Goal: Information Seeking & Learning: Learn about a topic

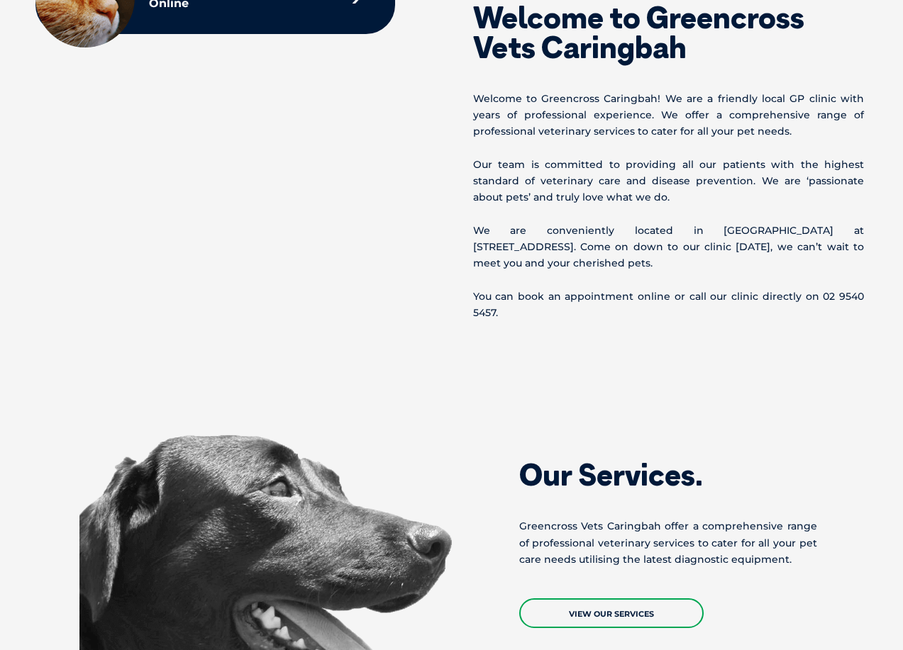
scroll to position [757, 0]
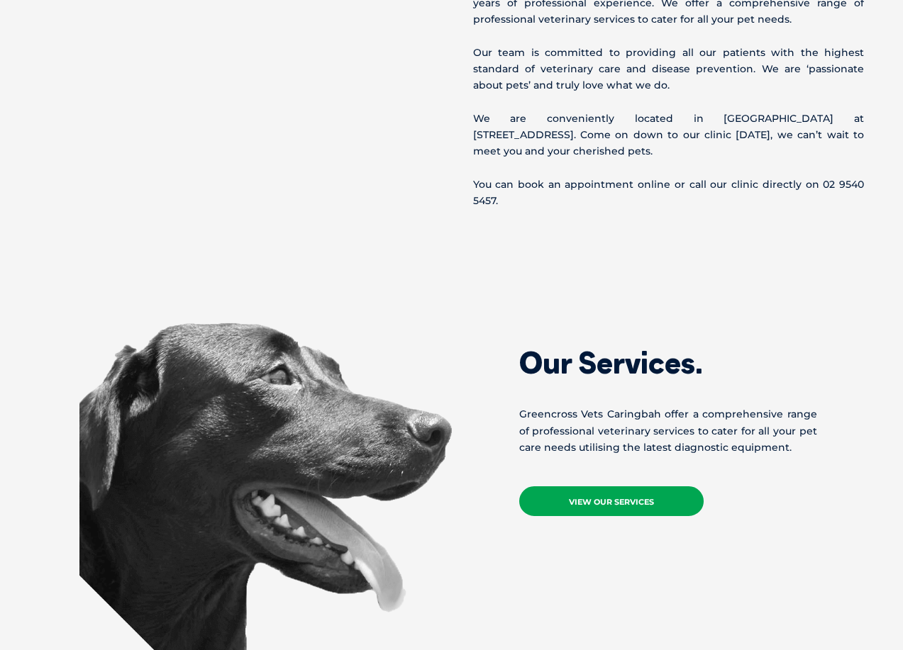
click at [595, 502] on link "View Our Services" at bounding box center [611, 502] width 184 height 30
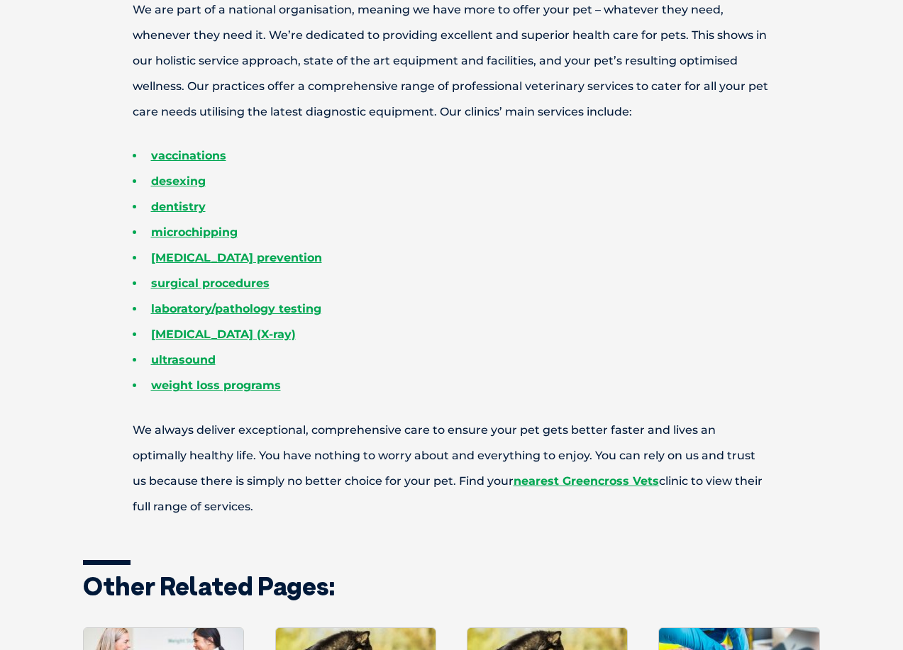
scroll to position [757, 0]
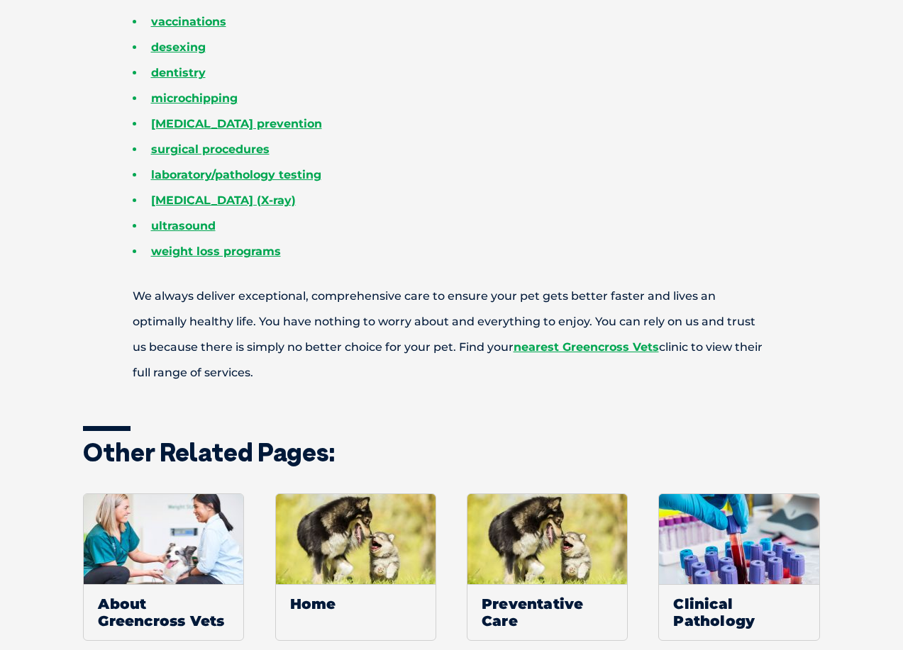
click at [334, 254] on li "weight loss programs" at bounding box center [477, 252] width 688 height 26
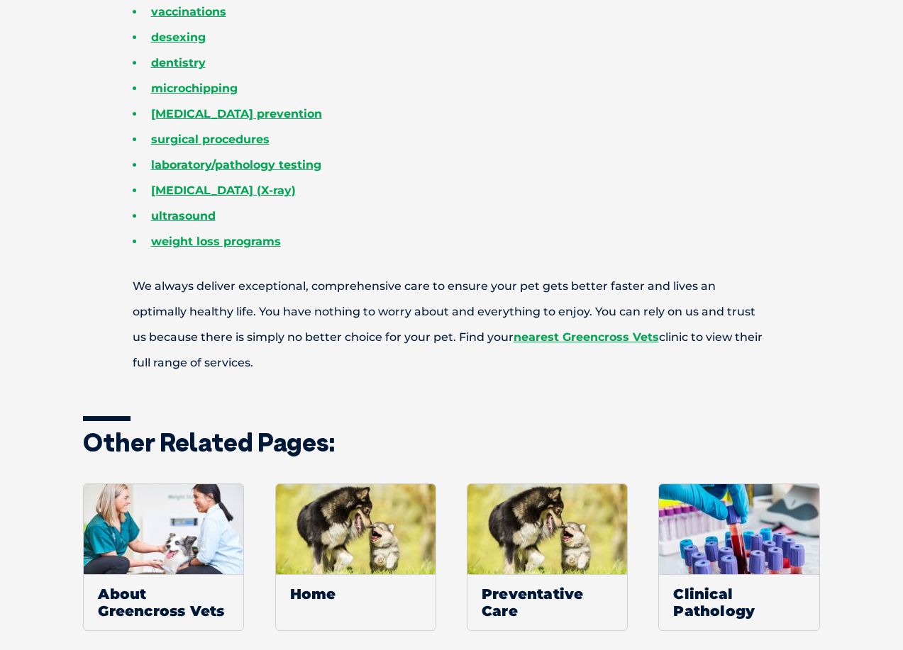
scroll to position [956, 0]
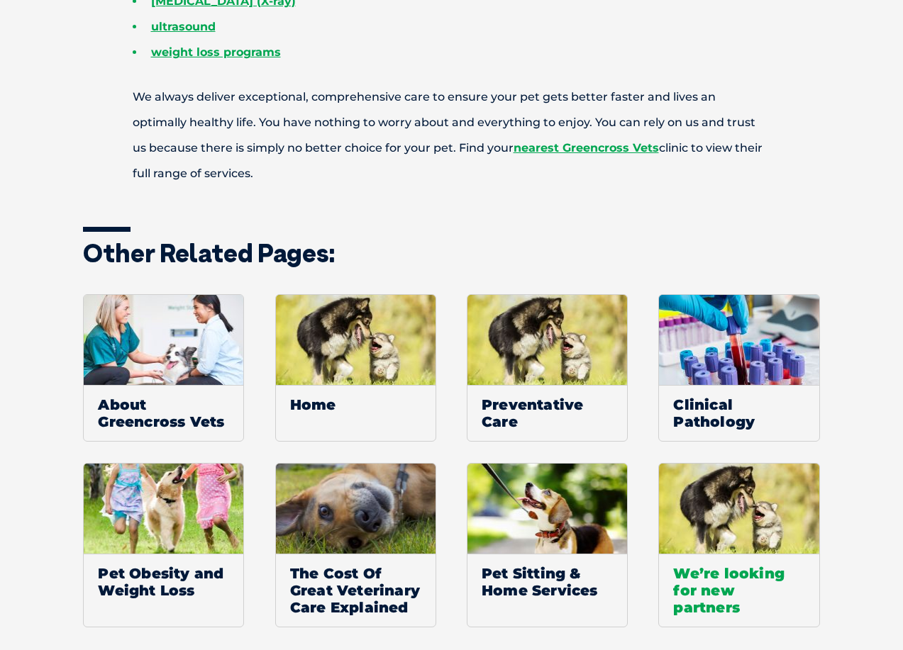
click at [690, 577] on span "We’re looking for new partners" at bounding box center [739, 590] width 160 height 73
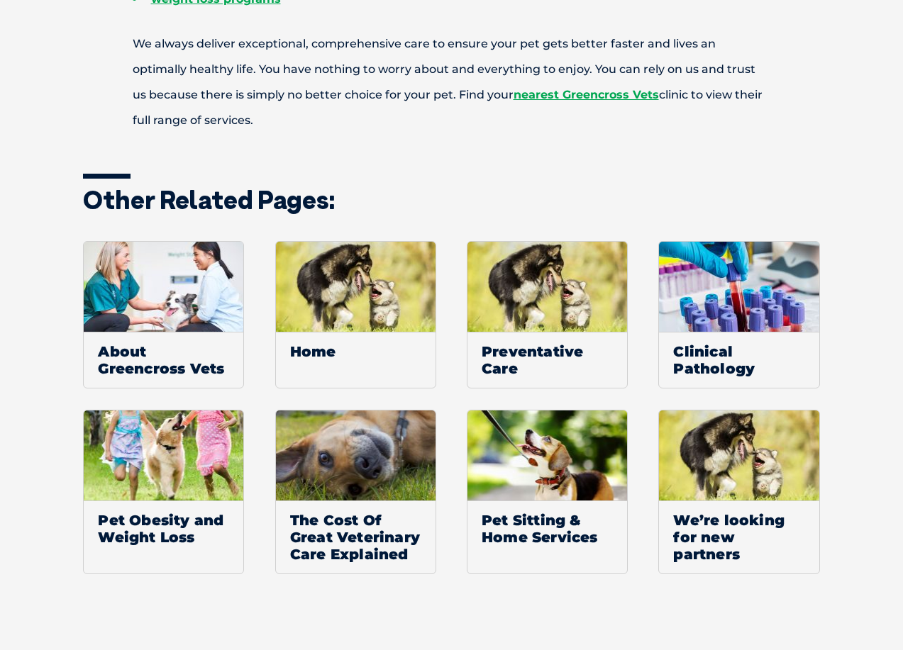
scroll to position [1050, 0]
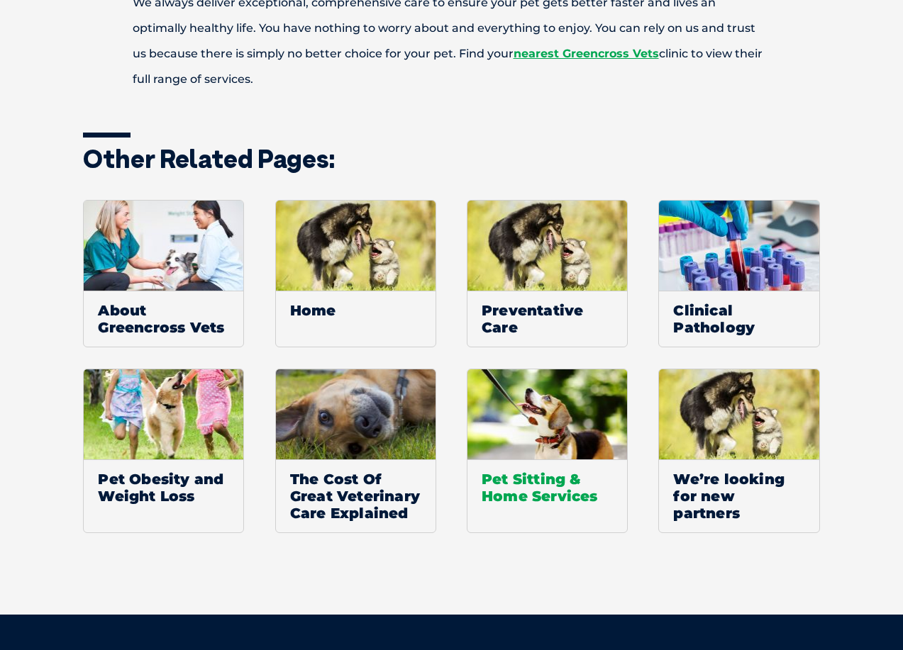
click at [498, 481] on span "Pet Sitting & Home Services" at bounding box center [547, 488] width 160 height 56
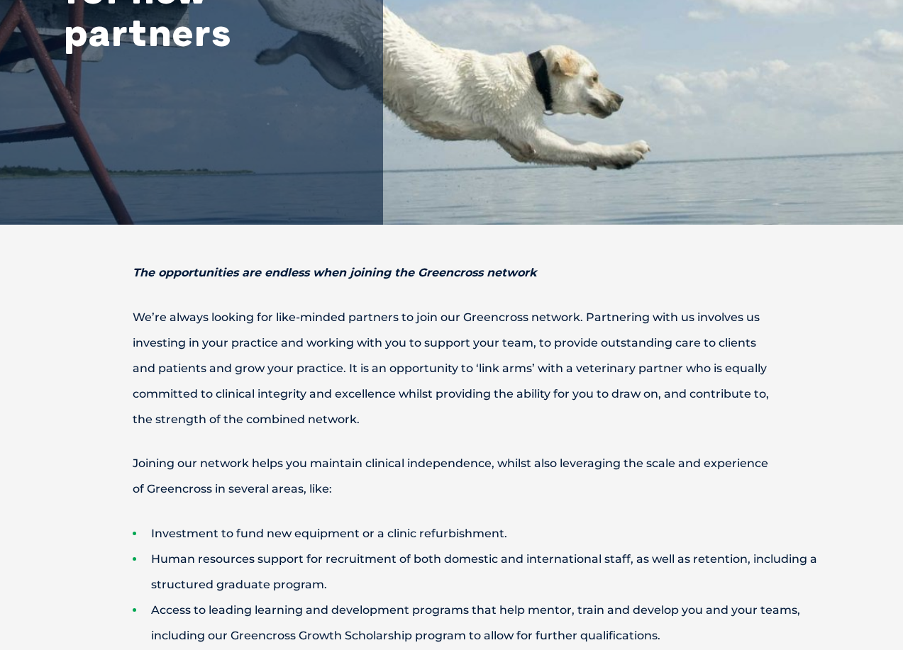
scroll to position [378, 0]
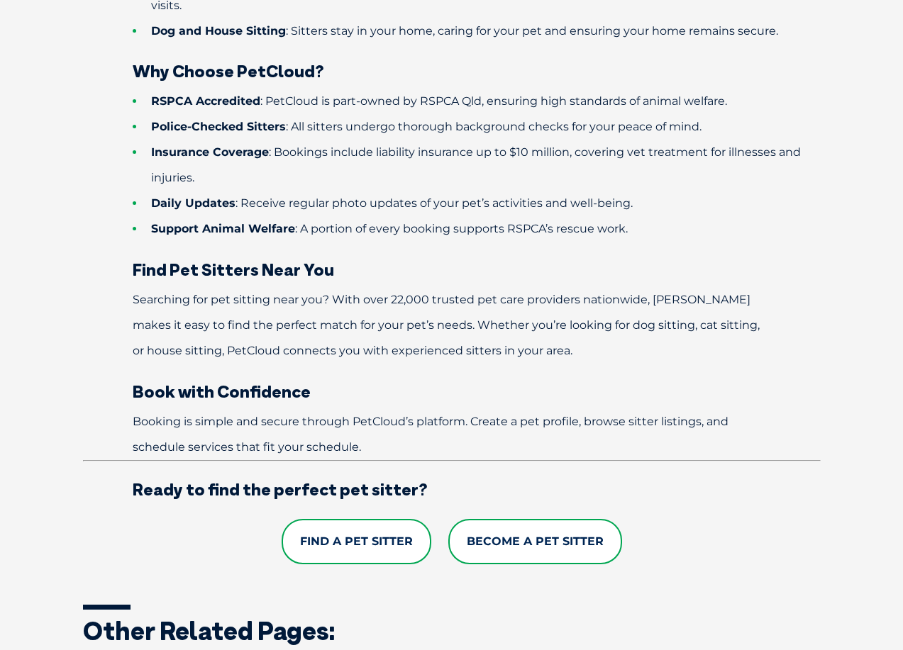
scroll to position [851, 0]
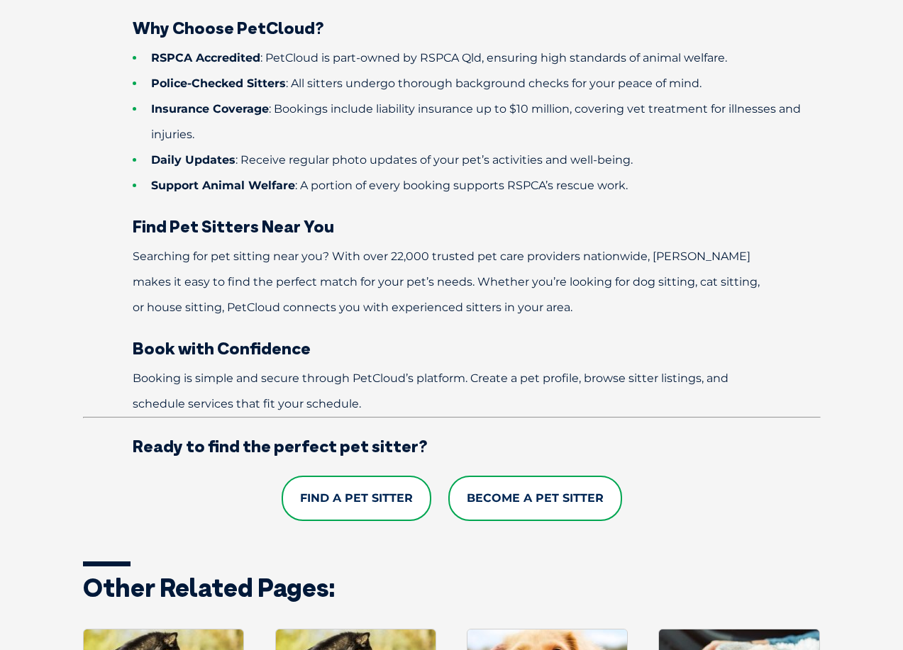
click at [521, 491] on link "Become a Pet Sitter" at bounding box center [535, 498] width 174 height 45
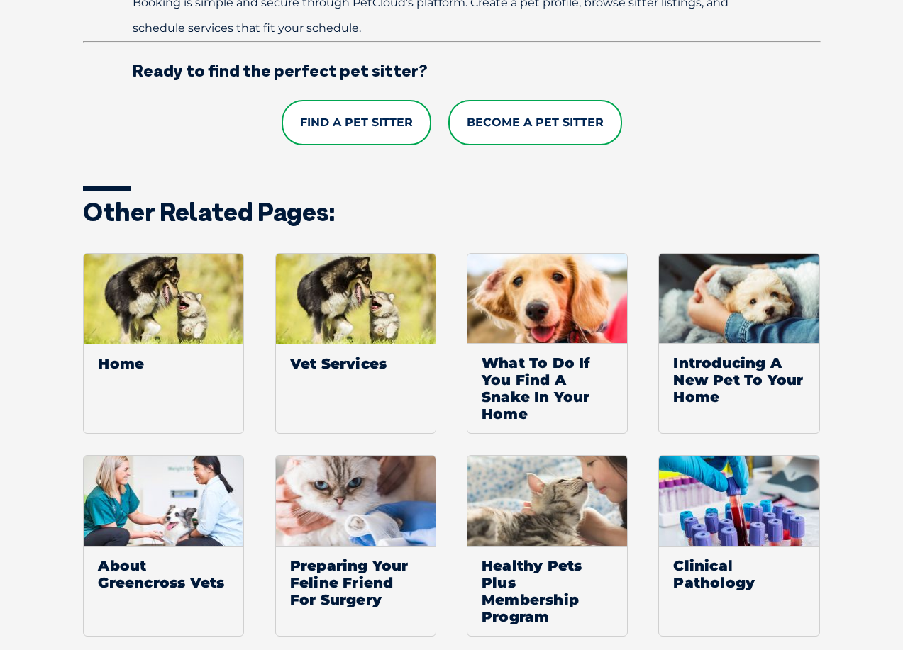
scroll to position [1135, 0]
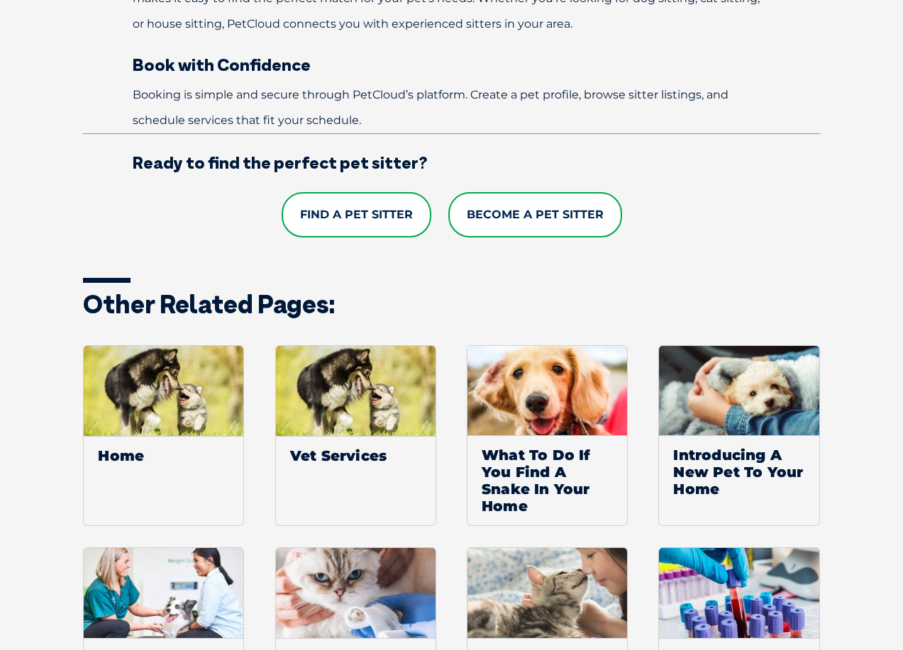
click at [560, 209] on link "Become a Pet Sitter" at bounding box center [535, 214] width 174 height 45
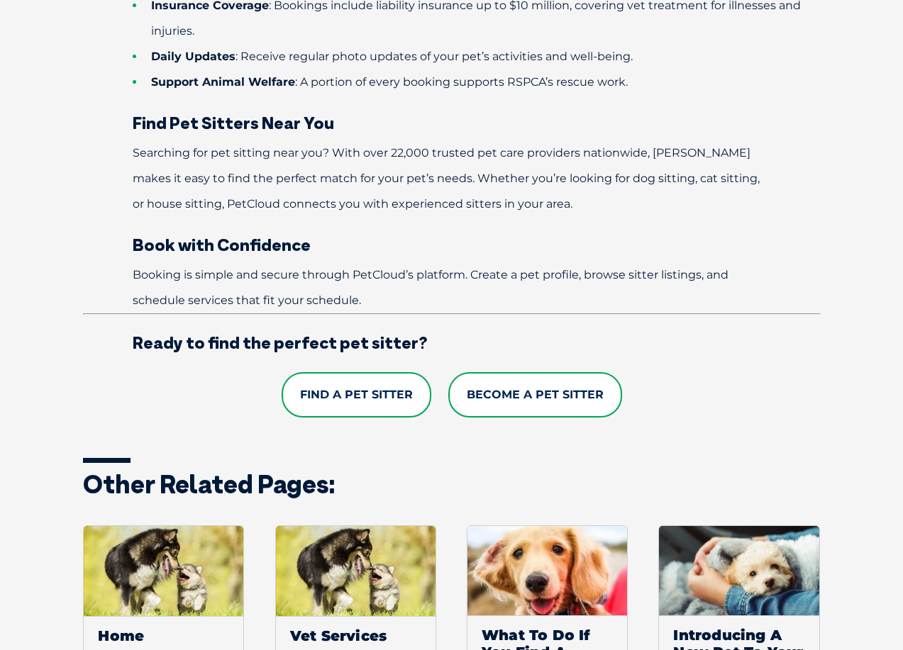
scroll to position [857, 0]
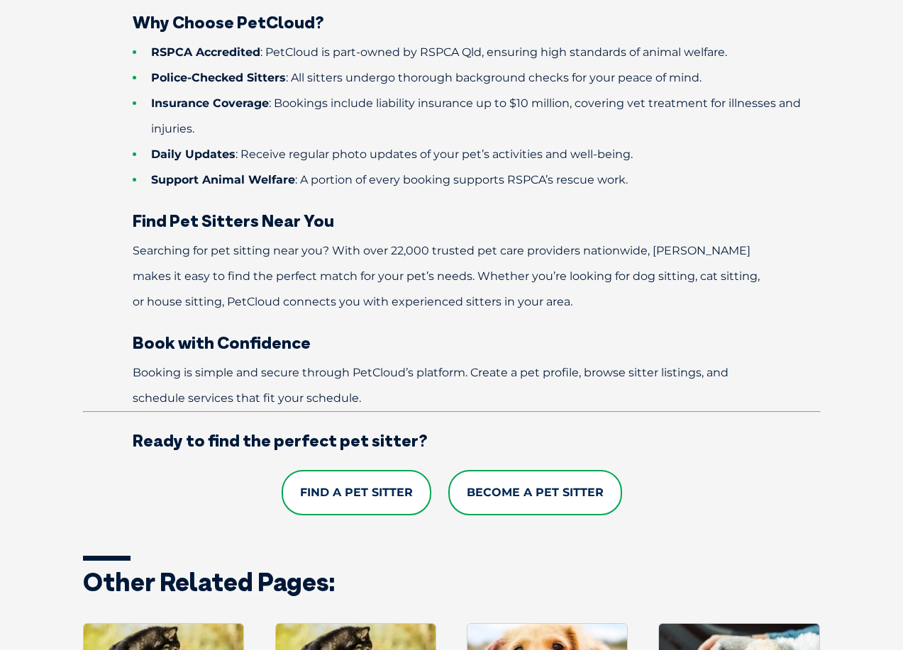
click at [331, 490] on link "Find a Pet Sitter" at bounding box center [357, 492] width 150 height 45
